Goal: Task Accomplishment & Management: Use online tool/utility

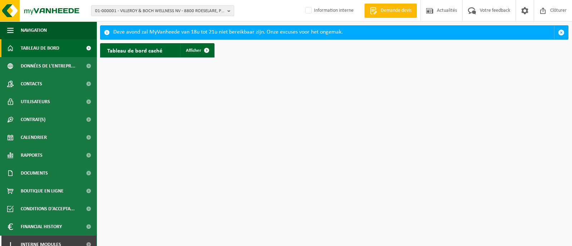
click at [132, 8] on span "01-000001 - VILLEROY & BOCH WELLNESS NV - 8800 ROESELARE, POPULIERSTRAAT 1" at bounding box center [159, 11] width 129 height 11
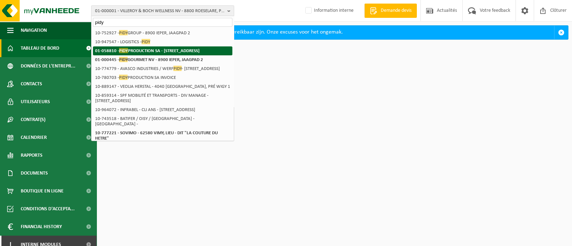
type input "pidy"
click at [141, 52] on strong "01-058810 - PIDY PRODUCTION SA - [STREET_ADDRESS]" at bounding box center [147, 50] width 104 height 5
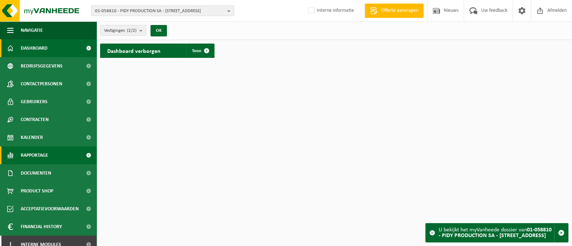
click at [34, 156] on span "Rapportage" at bounding box center [35, 155] width 28 height 18
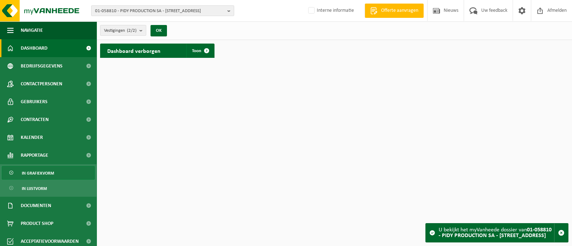
click at [46, 172] on span "In grafiekvorm" at bounding box center [38, 173] width 32 height 14
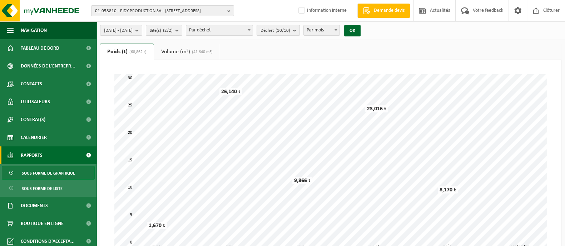
click at [300, 31] on button "Déchet (10/10)" at bounding box center [278, 30] width 43 height 11
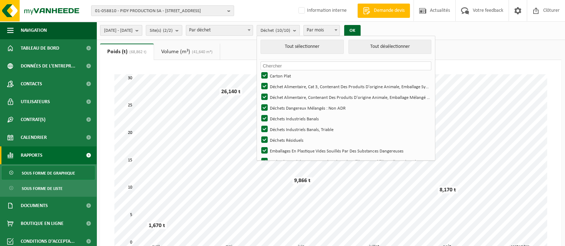
click at [133, 28] on span "[DATE] - [DATE]" at bounding box center [118, 30] width 29 height 11
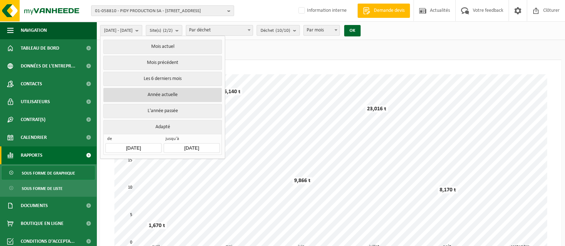
click at [155, 95] on button "Année actuelle" at bounding box center [162, 95] width 118 height 14
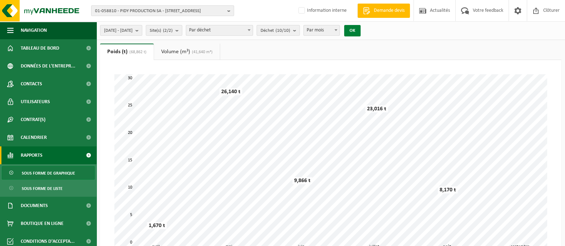
click at [360, 29] on button "OK" at bounding box center [352, 30] width 16 height 11
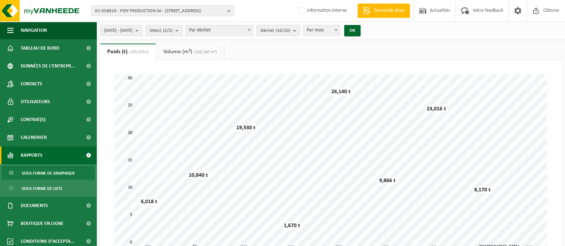
click at [290, 33] on count "(10/10)" at bounding box center [282, 30] width 15 height 5
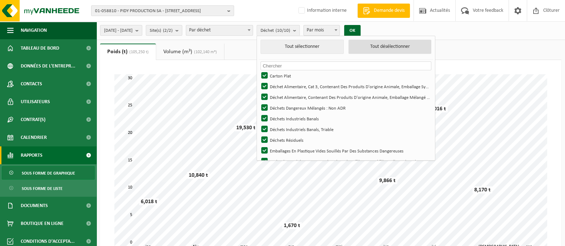
click at [422, 48] on button "Tout désélectionner" at bounding box center [389, 47] width 83 height 14
checkbox input "false"
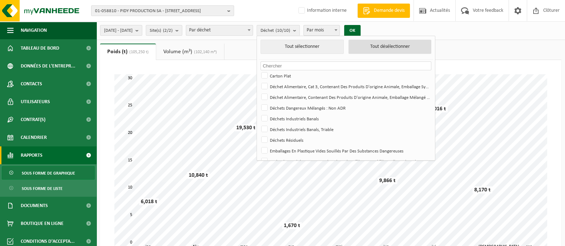
checkbox input "false"
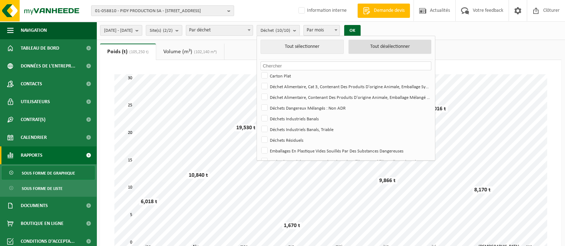
checkbox input "false"
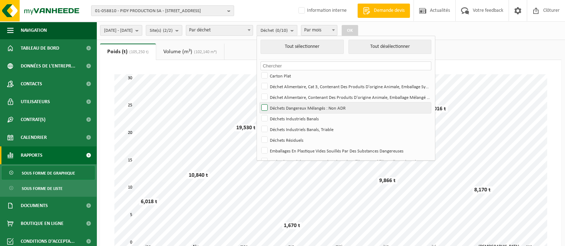
click at [284, 106] on label "Déchets Dangereux Mélangés : Non ADR" at bounding box center [345, 108] width 171 height 11
click at [259, 103] on input "Déchets Dangereux Mélangés : Non ADR" at bounding box center [258, 102] width 0 height 0
checkbox input "true"
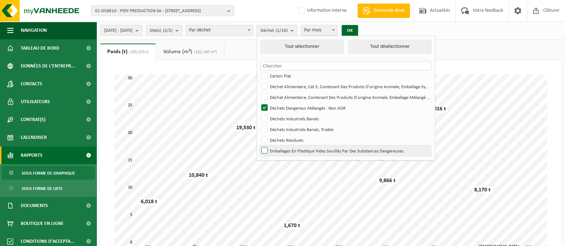
click at [284, 149] on label "Emballages En Plastique Vides Souillés Par Des Substances Dangereuses" at bounding box center [345, 150] width 171 height 11
click at [259, 145] on input "Emballages En Plastique Vides Souillés Par Des Substances Dangereuses" at bounding box center [258, 145] width 0 height 0
checkbox input "true"
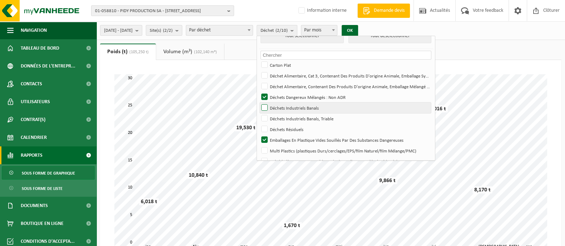
scroll to position [20, 0]
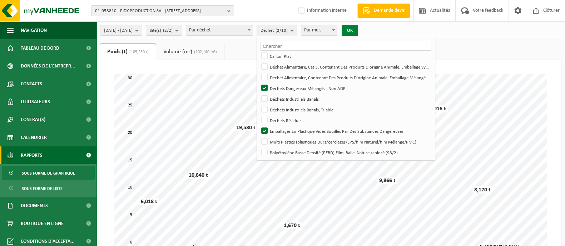
click at [358, 29] on button "OK" at bounding box center [350, 30] width 16 height 11
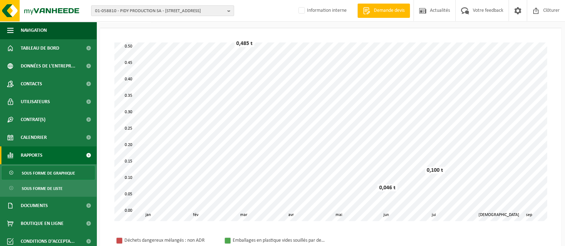
scroll to position [26, 0]
